Goal: Navigation & Orientation: Understand site structure

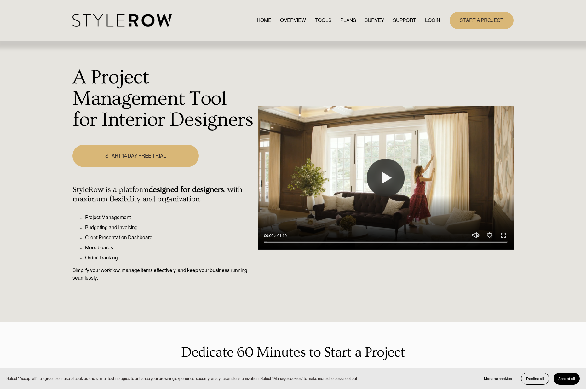
click at [286, 19] on link "OVERVIEW" at bounding box center [293, 20] width 26 height 9
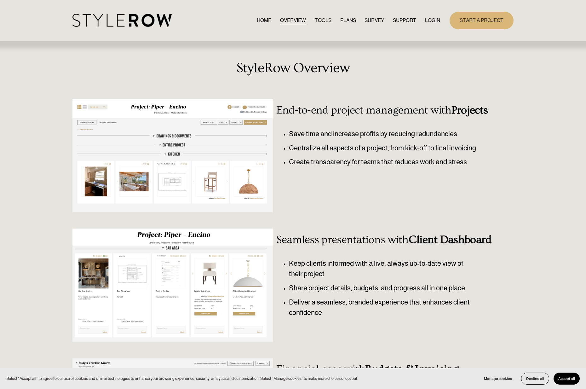
click at [318, 21] on link "TOOLS" at bounding box center [323, 20] width 17 height 9
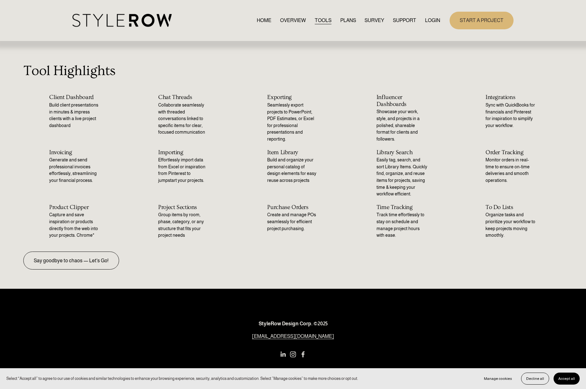
click at [345, 20] on link "PLANS" at bounding box center [348, 20] width 16 height 9
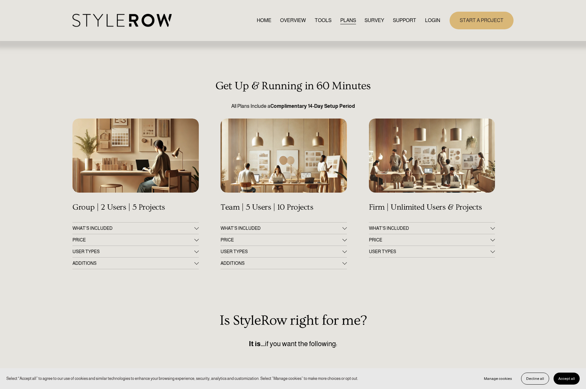
click at [257, 19] on link "HOME" at bounding box center [264, 20] width 14 height 9
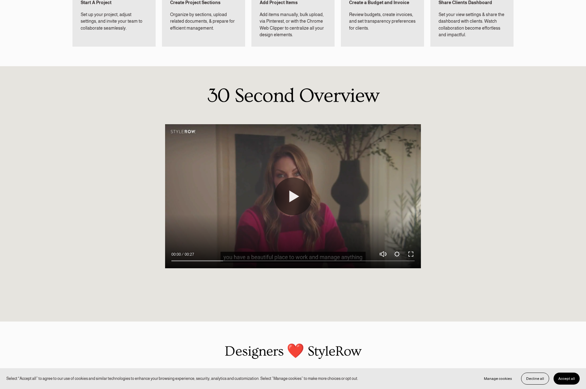
scroll to position [846, 0]
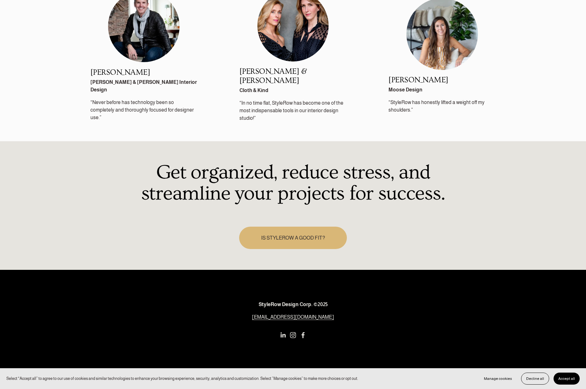
click at [294, 328] on use "Instagram" at bounding box center [293, 334] width 13 height 13
